Goal: Use online tool/utility: Utilize a website feature to perform a specific function

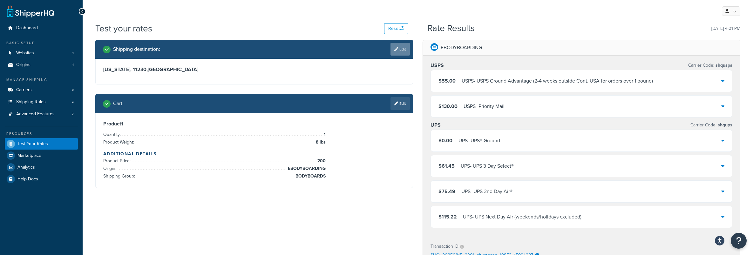
click at [403, 51] on link "Edit" at bounding box center [400, 49] width 19 height 13
select select "NY"
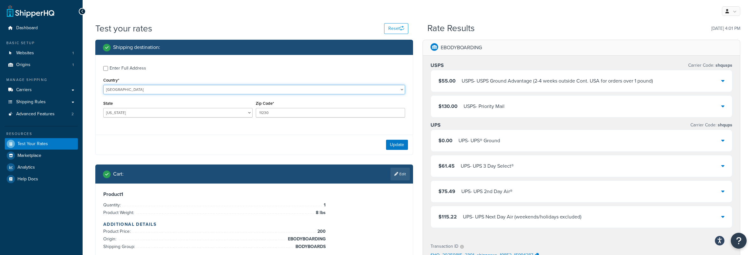
click at [147, 92] on select "[GEOGRAPHIC_DATA] [GEOGRAPHIC_DATA] [GEOGRAPHIC_DATA] [GEOGRAPHIC_DATA] [GEOGRA…" at bounding box center [254, 90] width 302 height 10
select select "MX"
click at [183, 115] on input "NY" at bounding box center [177, 113] width 149 height 10
drag, startPoint x: 124, startPoint y: 115, endPoint x: 117, endPoint y: 115, distance: 6.4
click at [117, 115] on input "NY" at bounding box center [177, 113] width 149 height 10
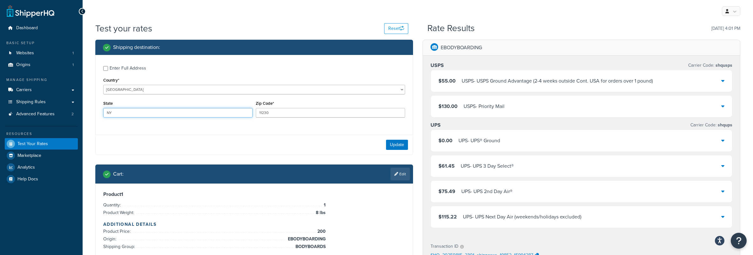
drag, startPoint x: 124, startPoint y: 112, endPoint x: 91, endPoint y: 109, distance: 32.9
click at [91, 109] on div "Shipping destination : Enter Full Address Country* [GEOGRAPHIC_DATA] [GEOGRAPHI…" at bounding box center [254, 154] width 327 height 229
type input "QR"
click at [274, 110] on input "11230" at bounding box center [330, 113] width 149 height 10
drag, startPoint x: 281, startPoint y: 111, endPoint x: 231, endPoint y: 100, distance: 51.2
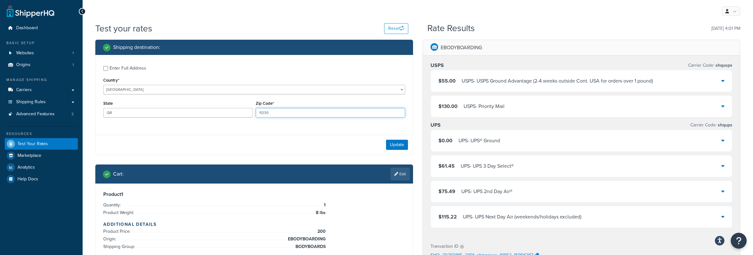
click at [235, 100] on div "State QR Zip Code* 11230" at bounding box center [254, 110] width 305 height 23
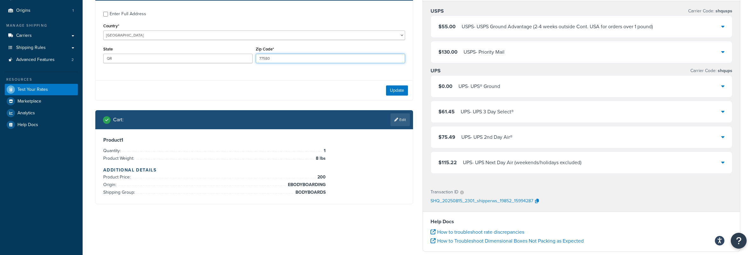
scroll to position [56, 0]
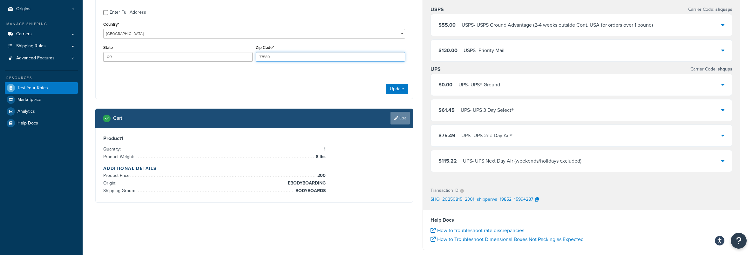
type input "77580"
click at [401, 122] on link "Edit" at bounding box center [400, 118] width 19 height 13
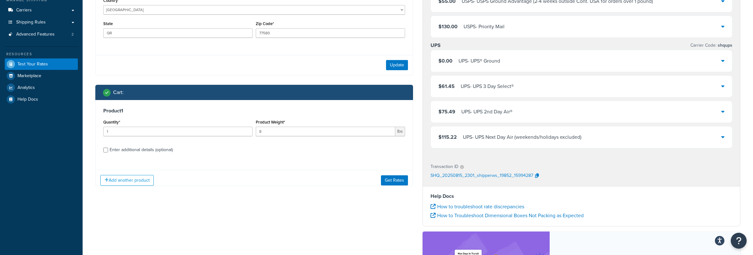
scroll to position [97, 0]
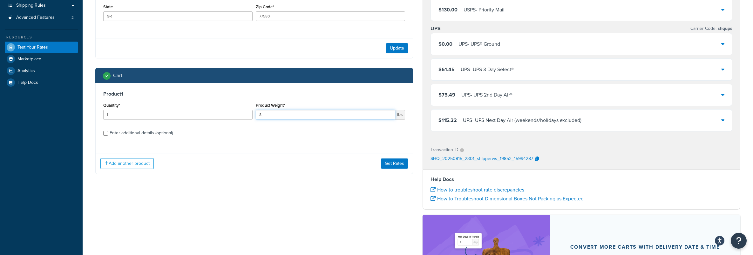
drag, startPoint x: 260, startPoint y: 114, endPoint x: 187, endPoint y: 105, distance: 73.4
click at [191, 103] on div "Quantity* 1 Product Weight* 8 lbs" at bounding box center [254, 112] width 305 height 23
type input "4"
click at [191, 139] on div "Product 1 Quantity* 1 Product Weight* 4 lbs Enter additional details (optional)" at bounding box center [254, 115] width 317 height 65
click at [390, 166] on button "Get Rates" at bounding box center [394, 164] width 27 height 10
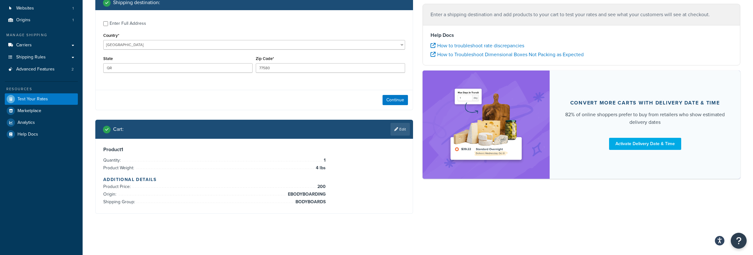
scroll to position [45, 0]
click at [402, 131] on link "Edit" at bounding box center [400, 129] width 19 height 13
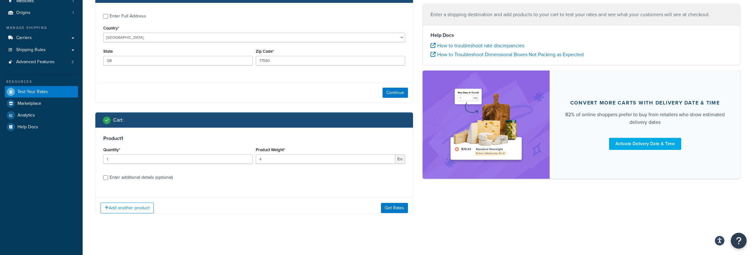
scroll to position [57, 0]
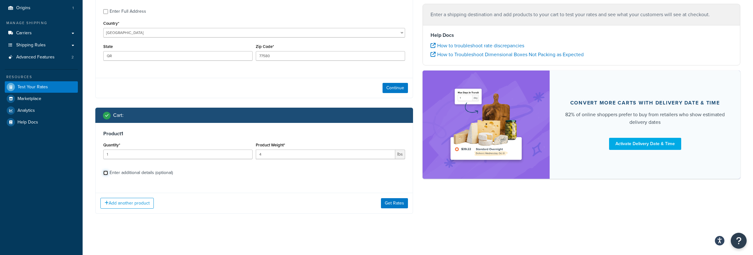
click at [105, 173] on input "Enter additional details (optional)" at bounding box center [105, 173] width 5 height 5
checkbox input "true"
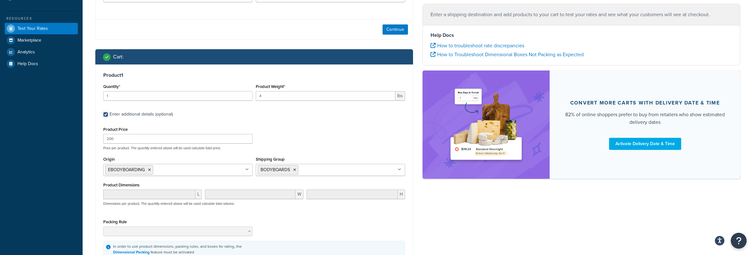
scroll to position [125, 0]
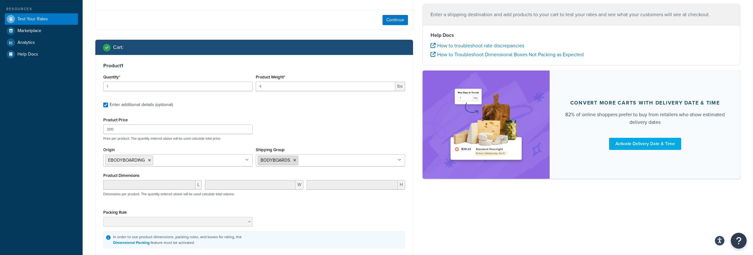
click at [294, 161] on icon at bounding box center [294, 161] width 3 height 4
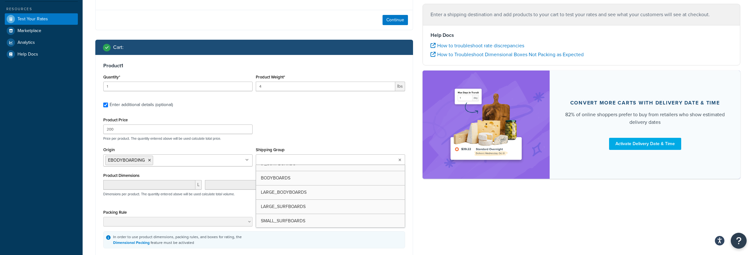
scroll to position [14, 0]
click at [331, 131] on div "Product Price 200 Price per product. The quantity entered above will be used ca…" at bounding box center [254, 128] width 305 height 25
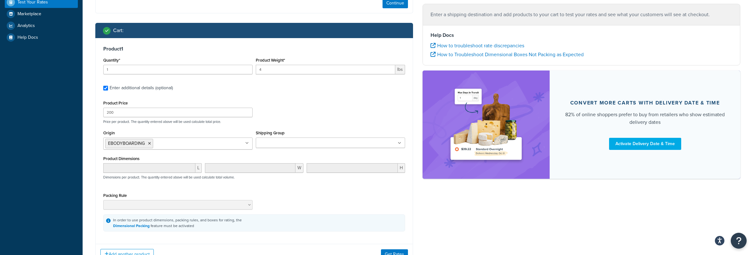
scroll to position [193, 0]
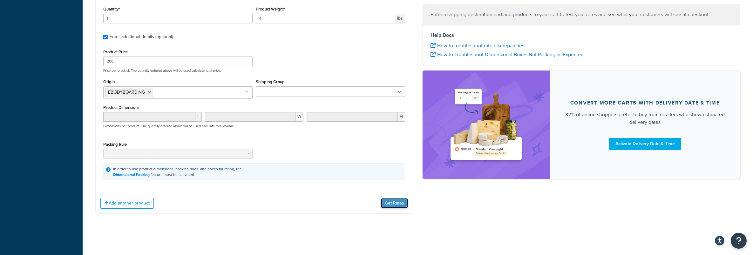
click at [394, 207] on button "Get Rates" at bounding box center [394, 203] width 27 height 10
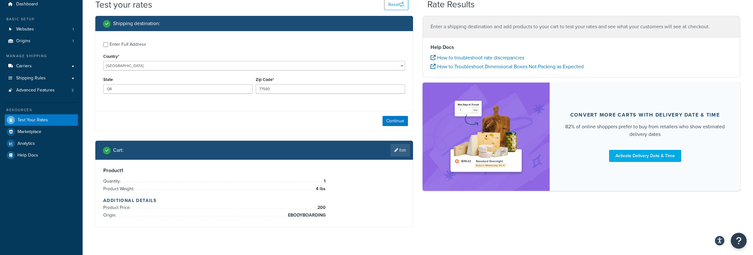
scroll to position [0, 0]
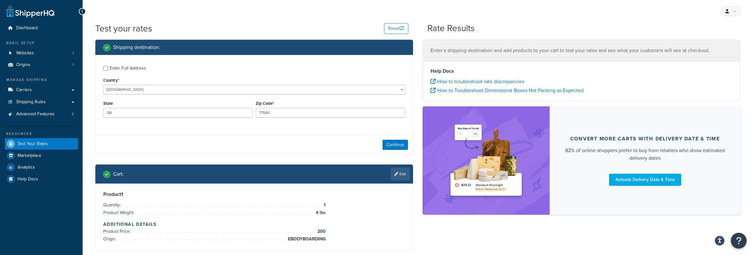
click at [139, 127] on div "Enter Full Address Country* [GEOGRAPHIC_DATA] [GEOGRAPHIC_DATA] [GEOGRAPHIC_DAT…" at bounding box center [254, 92] width 317 height 75
click at [147, 135] on div "Continue" at bounding box center [254, 145] width 317 height 20
click at [373, 205] on div "Product 1 Quantity: 1 Product Weight: 4 lbs Additional Details Product Price: 2…" at bounding box center [254, 217] width 302 height 52
click at [373, 206] on div "Product 1 Quantity: 1 Product Weight: 4 lbs Additional Details Product Price: 2…" at bounding box center [254, 217] width 302 height 52
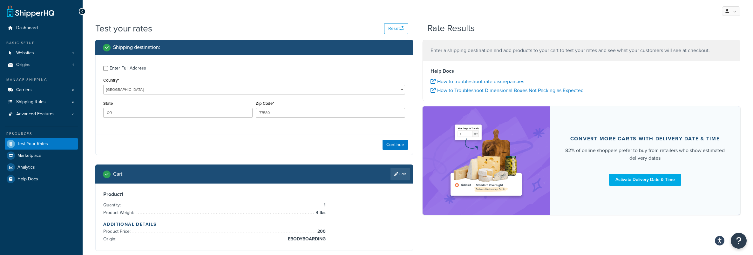
click at [222, 136] on div "Continue" at bounding box center [254, 145] width 317 height 20
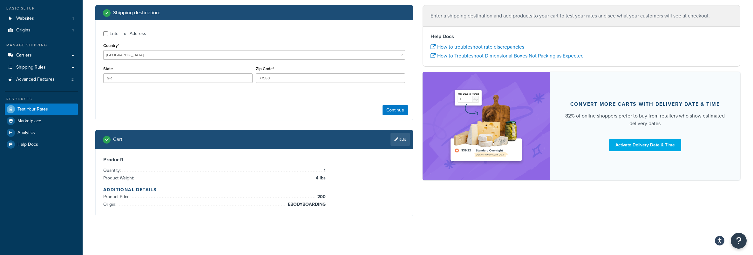
scroll to position [37, 0]
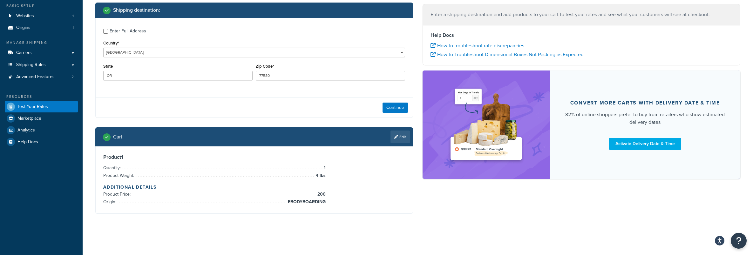
click at [367, 181] on div "Product 1 Quantity: 1 Product Weight: 4 lbs Additional Details Product Price: 2…" at bounding box center [254, 180] width 302 height 52
click at [112, 24] on div "Enter Full Address Country* [GEOGRAPHIC_DATA] [GEOGRAPHIC_DATA] [GEOGRAPHIC_DAT…" at bounding box center [254, 55] width 317 height 75
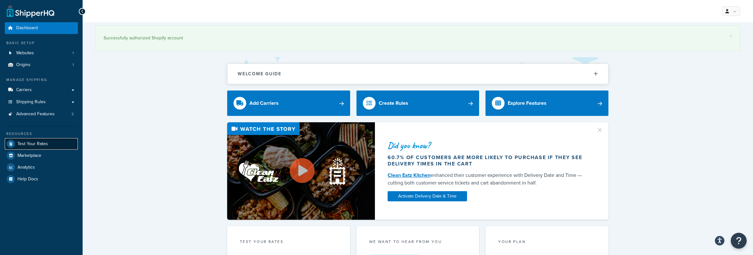
click at [36, 143] on span "Test Your Rates" at bounding box center [32, 143] width 31 height 5
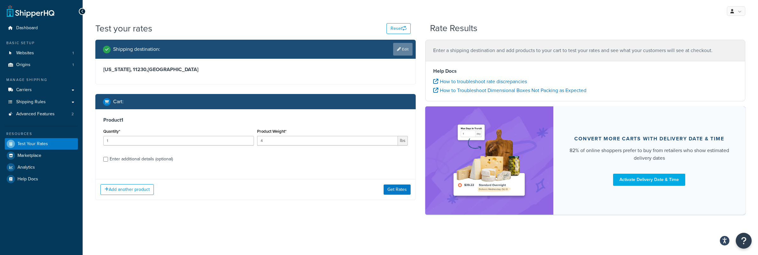
click at [405, 51] on link "Edit" at bounding box center [402, 49] width 19 height 13
select select "NY"
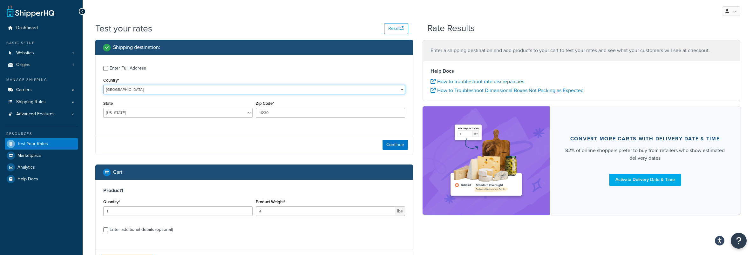
click at [120, 88] on select "[GEOGRAPHIC_DATA] [GEOGRAPHIC_DATA] [GEOGRAPHIC_DATA] [GEOGRAPHIC_DATA] [GEOGRA…" at bounding box center [254, 90] width 302 height 10
select select "MX"
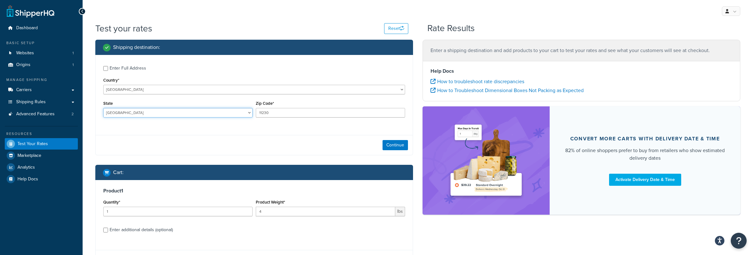
click at [149, 113] on select "Aguascalientes Baja California Baja California Sur Campeche Chiapas Chihuahua C…" at bounding box center [177, 113] width 149 height 10
select select "ROO"
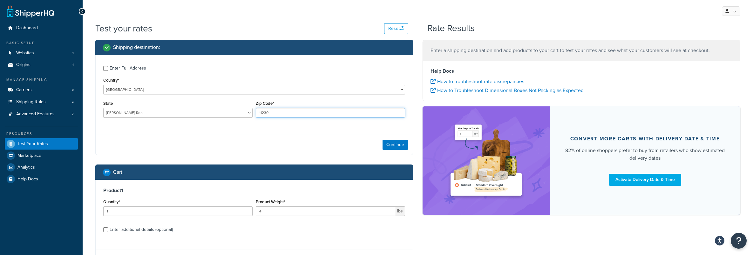
click at [279, 115] on input "11230" at bounding box center [330, 113] width 149 height 10
drag, startPoint x: 235, startPoint y: 108, endPoint x: 229, endPoint y: 107, distance: 6.1
click at [229, 107] on div "State Aguascalientes Baja California Baja California Sur Campeche Chiapas Chihu…" at bounding box center [254, 110] width 305 height 23
type input "77580"
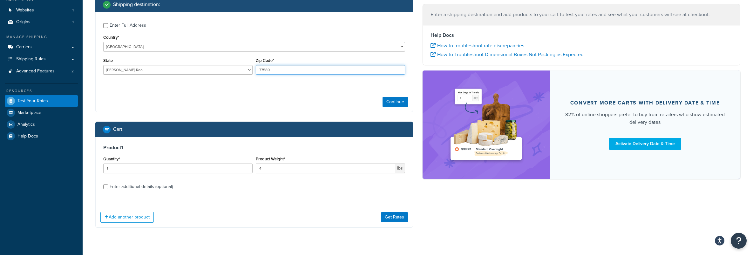
scroll to position [49, 0]
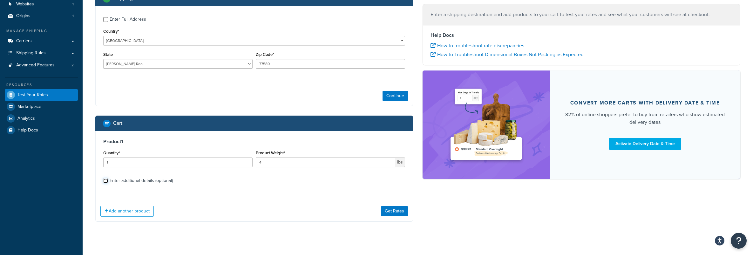
click at [104, 181] on input "Enter additional details (optional)" at bounding box center [105, 181] width 5 height 5
checkbox input "true"
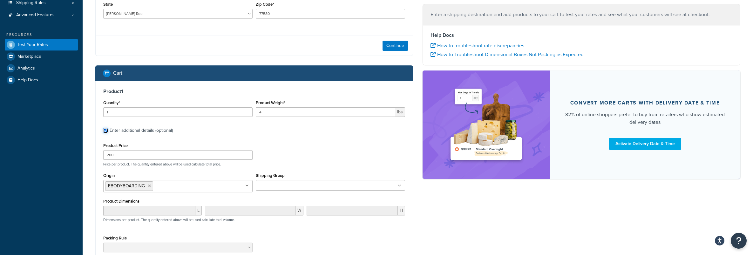
scroll to position [104, 0]
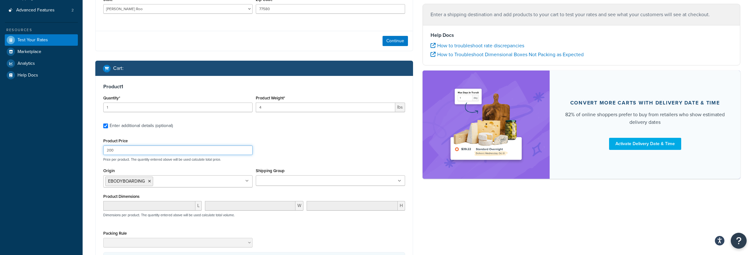
drag, startPoint x: 136, startPoint y: 154, endPoint x: 56, endPoint y: 147, distance: 80.3
click at [56, 147] on div "Dashboard Basic Setup Websites 1 Origins 1 Manage Shipping Carriers Carriers Al…" at bounding box center [376, 120] width 753 height 448
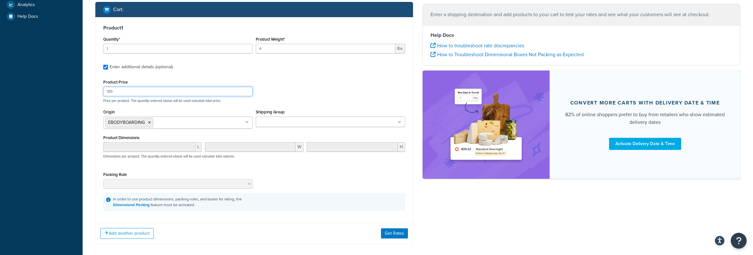
scroll to position [174, 0]
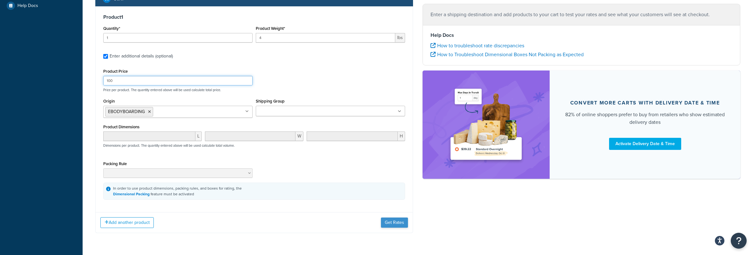
type input "100"
click at [393, 223] on button "Get Rates" at bounding box center [394, 223] width 27 height 10
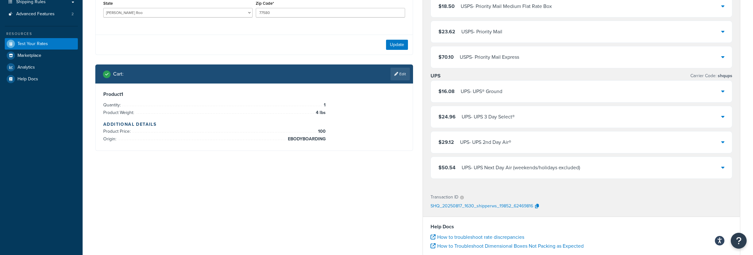
scroll to position [11, 0]
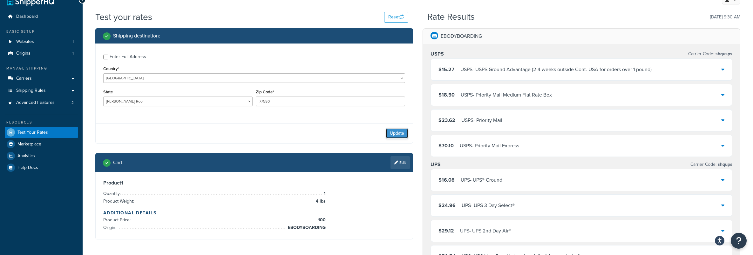
click at [399, 132] on button "Update" at bounding box center [397, 133] width 22 height 10
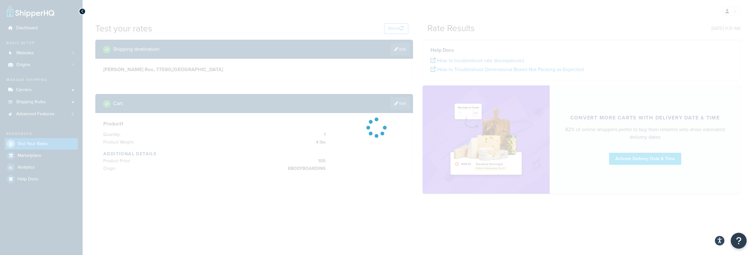
scroll to position [0, 0]
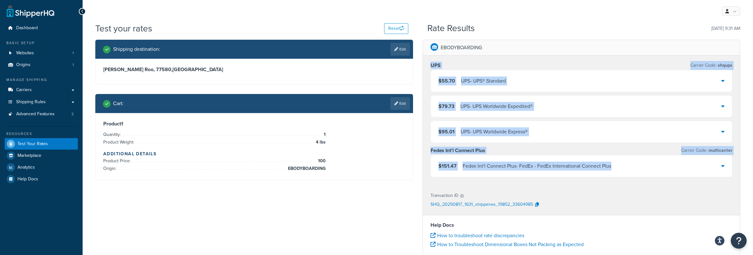
drag, startPoint x: 624, startPoint y: 167, endPoint x: 427, endPoint y: 66, distance: 221.1
click at [427, 66] on div "UPS Carrier Code: shqups $55.70 UPS - UPS® Standard $79.73 UPS - UPS Worldwide …" at bounding box center [581, 121] width 317 height 130
click at [501, 113] on div "$79.73 UPS - UPS Worldwide Expedited®" at bounding box center [581, 107] width 301 height 22
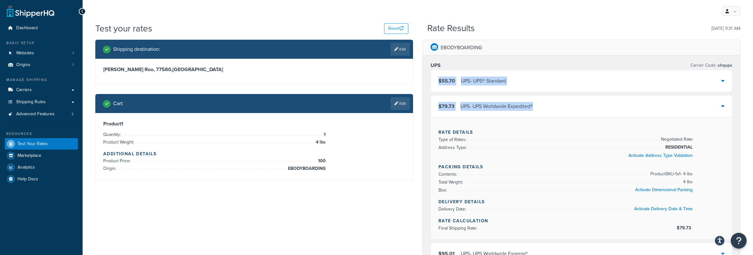
drag, startPoint x: 543, startPoint y: 106, endPoint x: 428, endPoint y: 76, distance: 118.4
click at [428, 76] on div "UPS Carrier Code: shqups $55.70 UPS - UPS® Standard $79.73 UPS - UPS Worldwide …" at bounding box center [581, 182] width 317 height 252
copy div "$55.70 UPS - UPS® Standard $79.73 UPS - UPS Worldwide Expedited®"
